Goal: Information Seeking & Learning: Learn about a topic

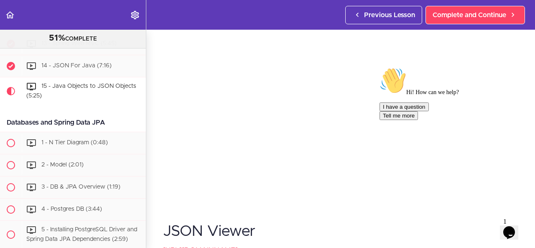
scroll to position [66, 0]
click at [380, 67] on icon "Chat attention grabber" at bounding box center [380, 67] width 0 height 0
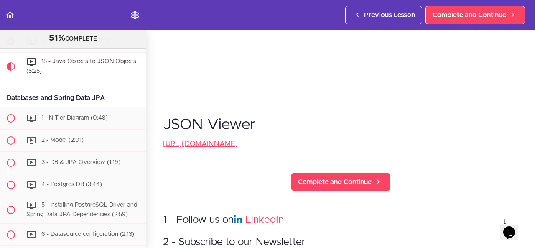
scroll to position [174, 0]
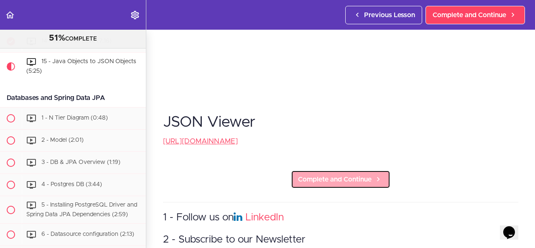
click at [299, 174] on span "Complete and Continue" at bounding box center [335, 179] width 74 height 10
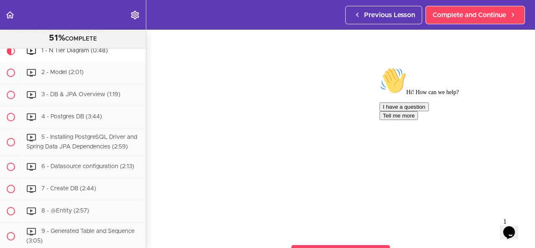
scroll to position [38, 0]
click at [385, 120] on div "Hi! How can we help? I have a question Tell me more" at bounding box center [455, 93] width 151 height 53
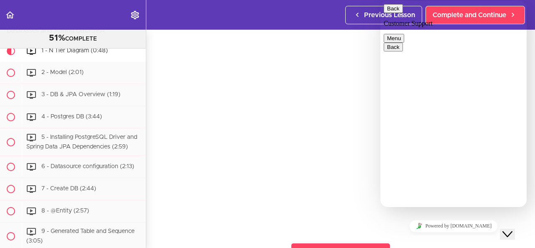
click at [513, 229] on icon "Close Chat This icon closes the chat window." at bounding box center [508, 234] width 10 height 10
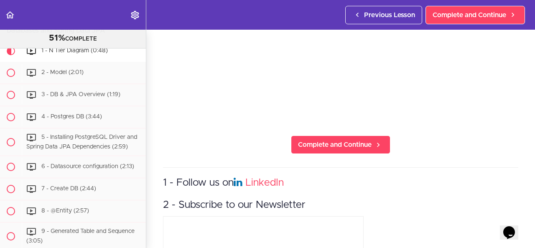
scroll to position [145, 0]
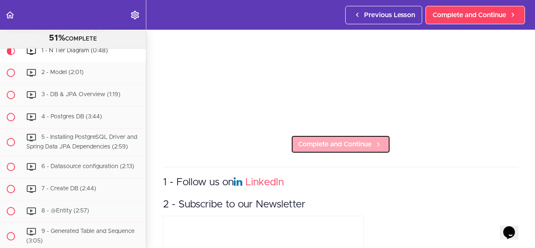
click at [369, 143] on link "Complete and Continue" at bounding box center [341, 144] width 100 height 18
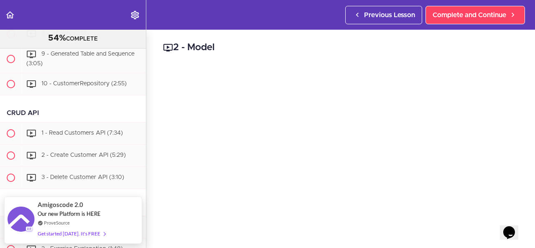
scroll to position [674, 0]
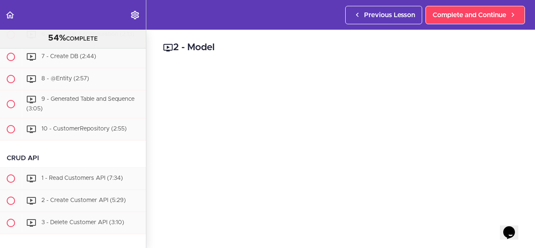
click at [269, 60] on div "2 - Model Complete and Continue 1 - Follow us on LinkedIn 2 - Subscribe to our …" at bounding box center [340, 139] width 389 height 218
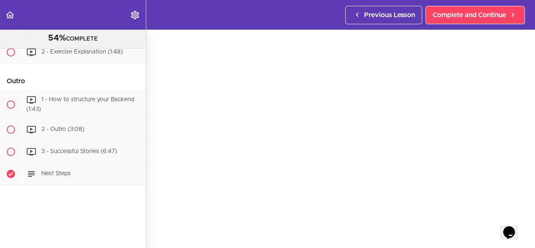
scroll to position [27, 0]
